Goal: Connect with others: Connect with others

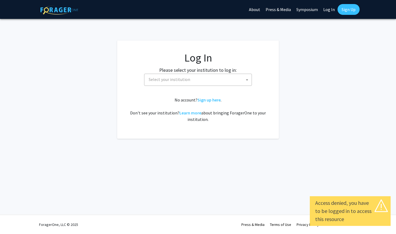
select select
click at [190, 77] on span "Select your institution" at bounding box center [199, 79] width 105 height 11
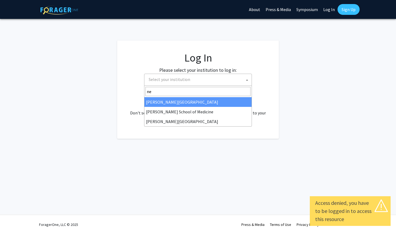
type input "n"
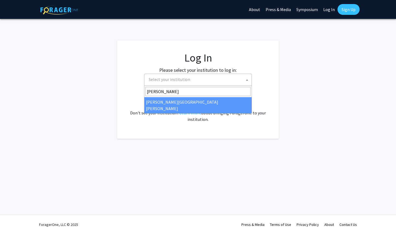
type input "john"
select select "1"
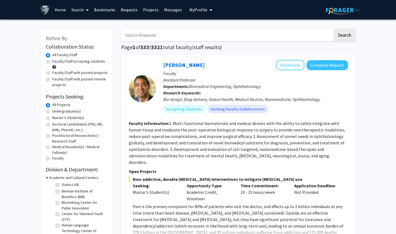
click at [52, 113] on label "Undergraduate(s)" at bounding box center [66, 111] width 29 height 6
click at [52, 112] on input "Undergraduate(s)" at bounding box center [54, 110] width 4 height 4
radio input "true"
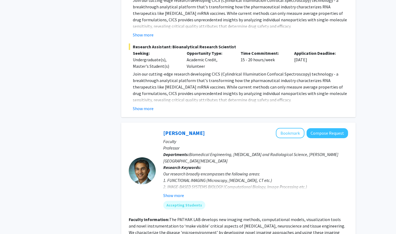
scroll to position [760, 0]
click at [176, 192] on button "Show more" at bounding box center [173, 195] width 21 height 6
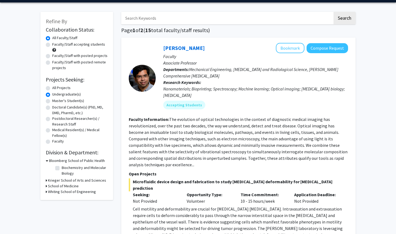
scroll to position [16, 0]
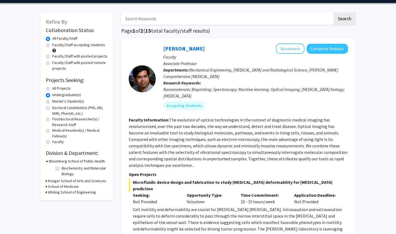
click at [53, 181] on h3 "Krieger School of Arts and Sciences" at bounding box center [77, 181] width 58 height 6
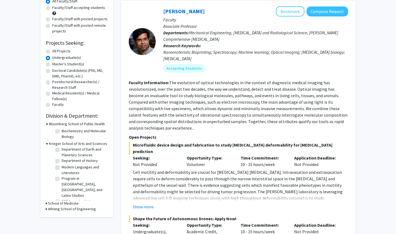
scroll to position [56, 0]
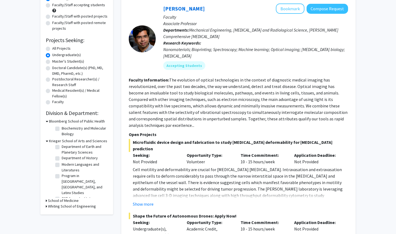
click at [71, 201] on h3 "School of Medicine" at bounding box center [63, 201] width 31 height 6
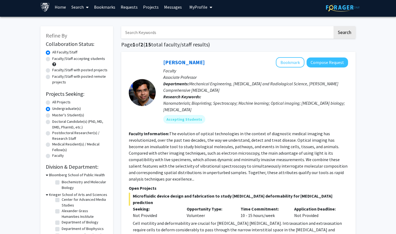
scroll to position [1, 0]
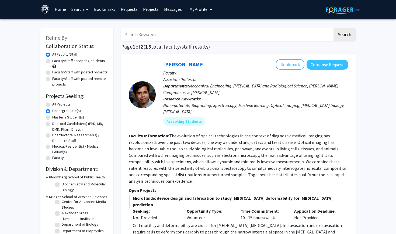
click at [205, 37] on input "Search Keywords" at bounding box center [227, 34] width 212 height 12
type input "neuro"
click at [345, 35] on button "Search" at bounding box center [345, 34] width 22 height 12
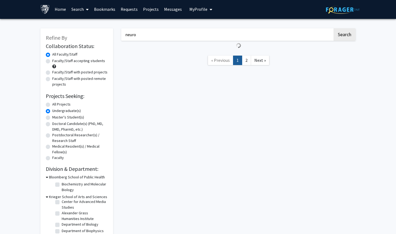
radio input "true"
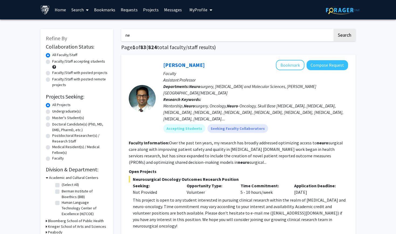
type input "n"
type input "[MEDICAL_DATA]"
click at [345, 36] on button "Search" at bounding box center [345, 35] width 22 height 12
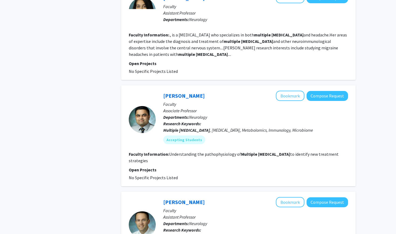
scroll to position [512, 0]
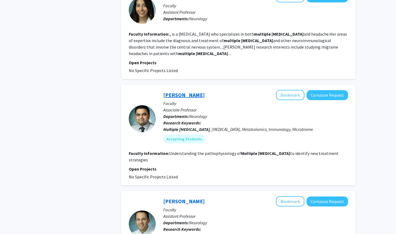
click at [172, 91] on link "[PERSON_NAME]" at bounding box center [184, 94] width 42 height 7
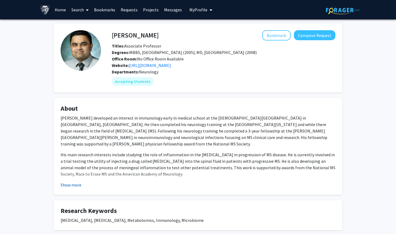
click at [73, 184] on button "Show more" at bounding box center [71, 184] width 21 height 6
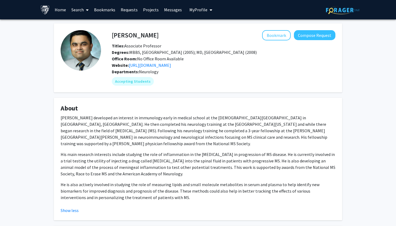
click at [150, 106] on h4 "About" at bounding box center [198, 109] width 275 height 8
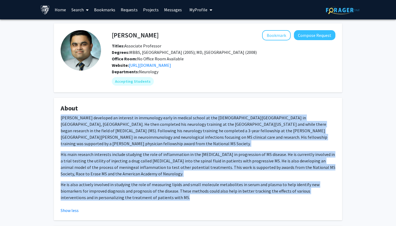
drag, startPoint x: 61, startPoint y: 118, endPoint x: 149, endPoint y: 192, distance: 114.5
click at [149, 192] on div "[PERSON_NAME] developed an interest in immunology early in medical school at th…" at bounding box center [198, 158] width 275 height 86
copy div "[PERSON_NAME] developed an interest in immunology early in medical school at th…"
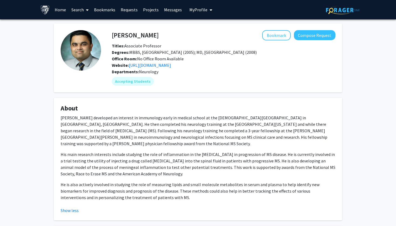
click at [167, 98] on div "[PERSON_NAME] Bookmark Compose Request Titles: Associate Professor Degrees: MBB…" at bounding box center [198, 159] width 297 height 272
click at [318, 38] on button "Compose Request" at bounding box center [315, 35] width 42 height 10
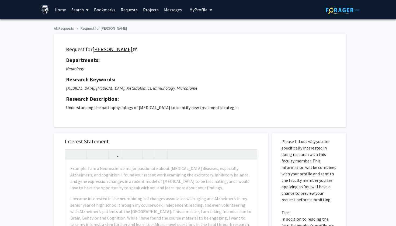
click at [133, 50] on icon "Opens in a new tab" at bounding box center [135, 50] width 4 height 4
